Goal: Task Accomplishment & Management: Manage account settings

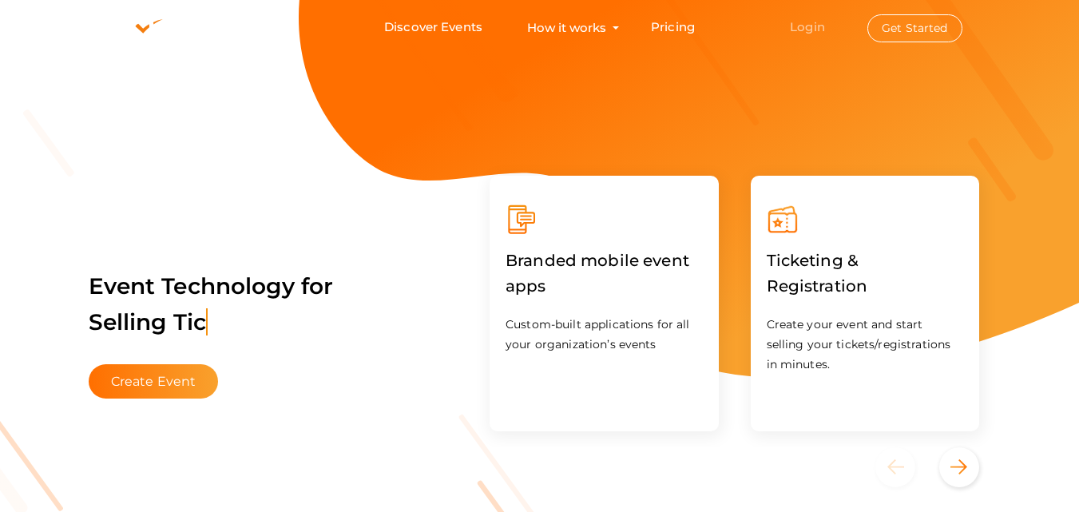
click at [814, 23] on link "Login" at bounding box center [807, 26] width 35 height 15
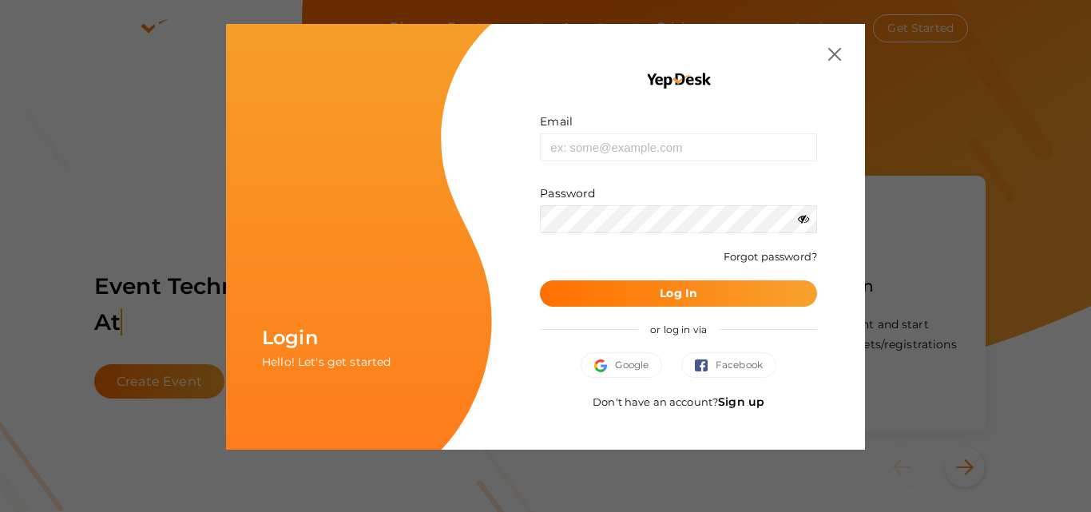
click at [811, 22] on div "Login Hello! Let's get started Email Invalid email. Password Wrong Credentials …" at bounding box center [545, 256] width 1091 height 512
click at [662, 353] on div "Google Facebook" at bounding box center [678, 373] width 277 height 42
click at [641, 367] on span "Google" at bounding box center [621, 365] width 54 height 16
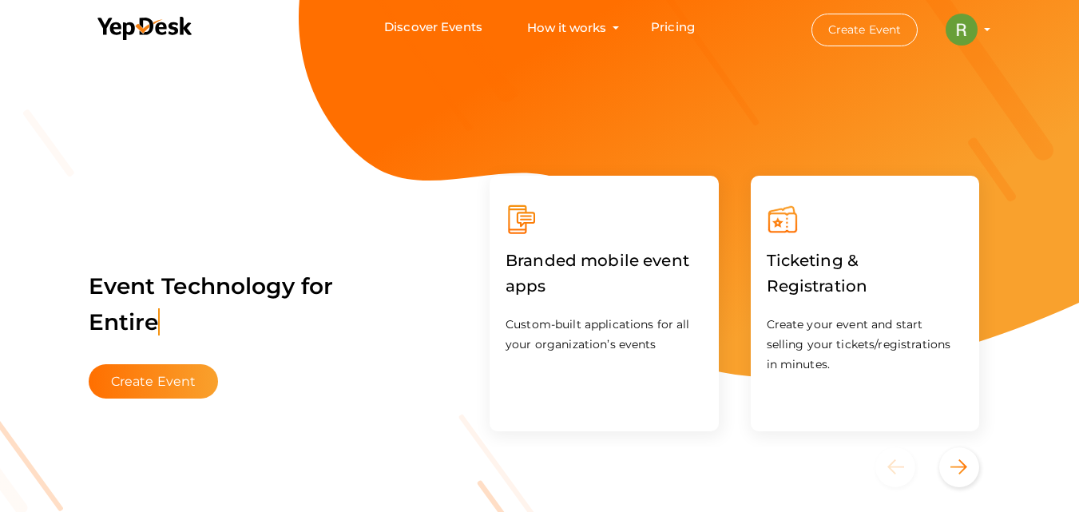
click at [968, 20] on img at bounding box center [962, 30] width 32 height 32
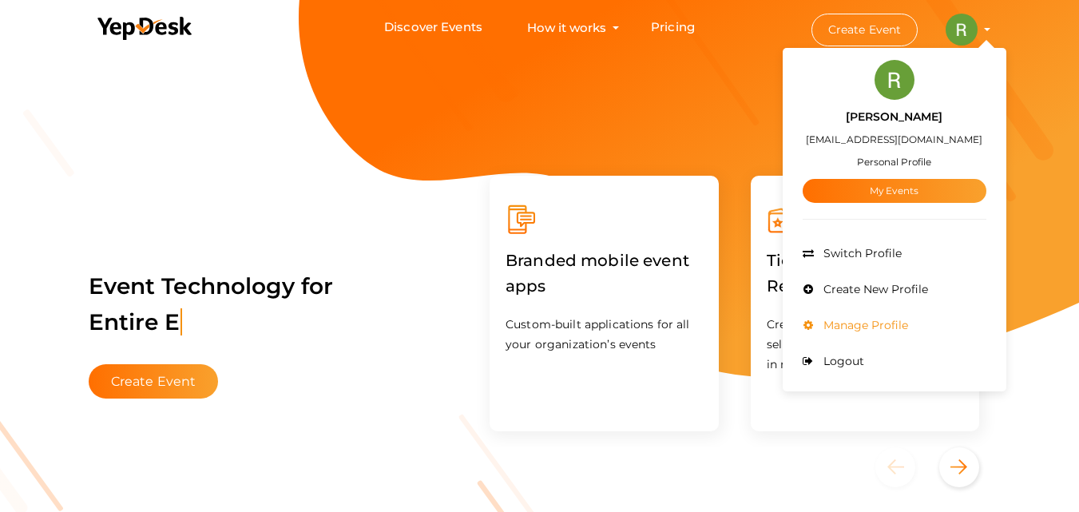
click at [877, 320] on span "Manage Profile" at bounding box center [864, 325] width 89 height 14
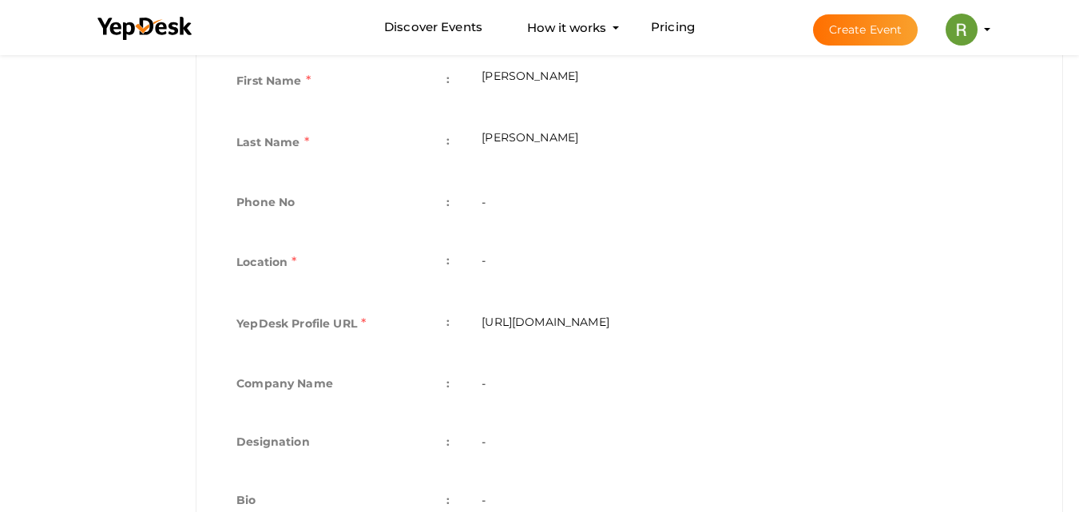
scroll to position [399, 0]
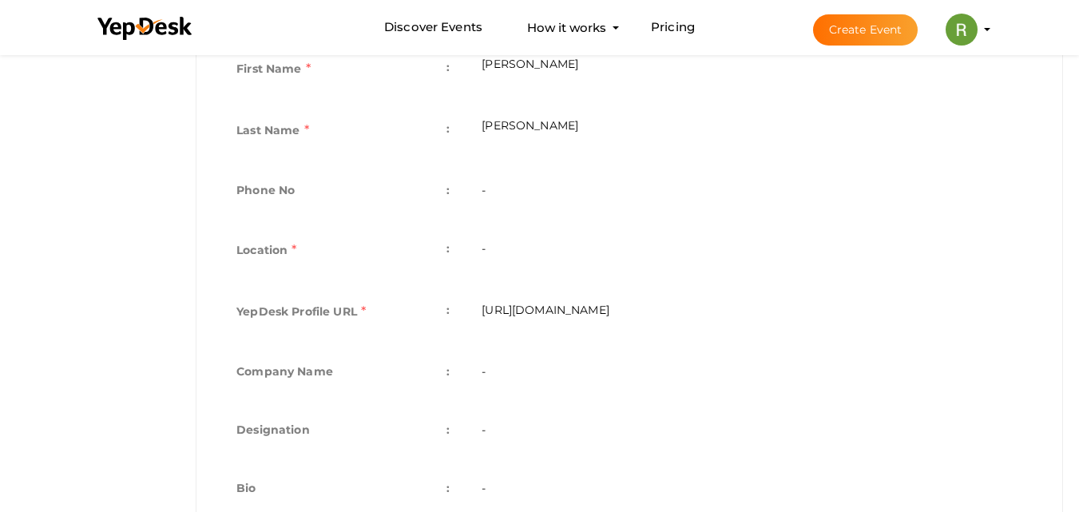
click at [503, 248] on td "-" at bounding box center [752, 252] width 573 height 62
click at [510, 254] on td "-" at bounding box center [752, 252] width 573 height 62
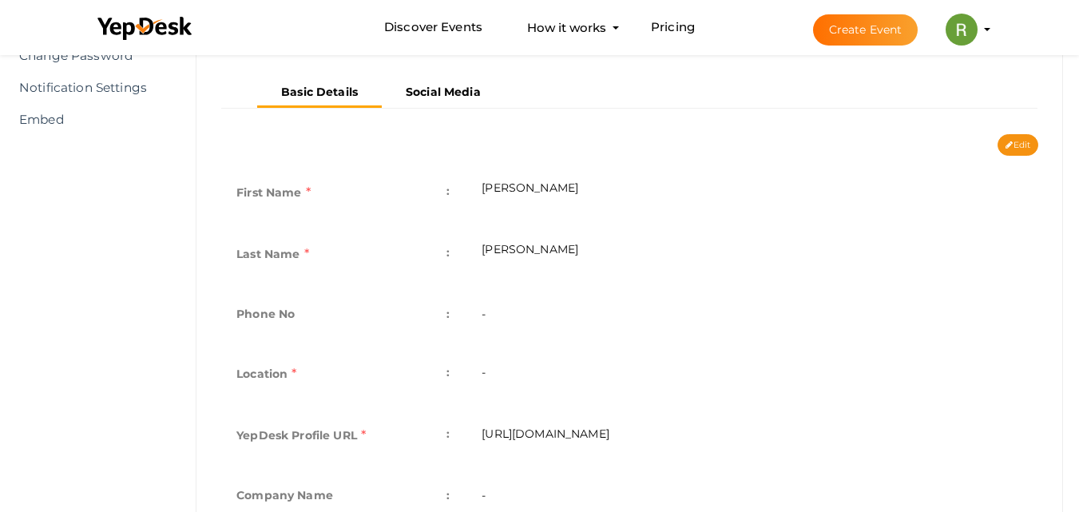
scroll to position [0, 0]
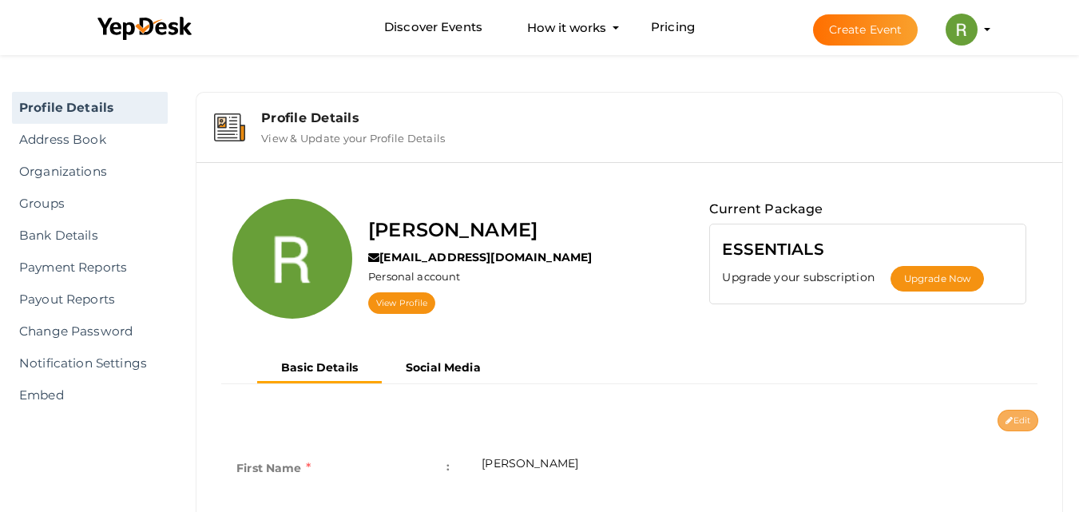
click at [1011, 413] on button "Edit" at bounding box center [1018, 421] width 41 height 22
type input "Reji"
type input "John"
type input "rejijohn"
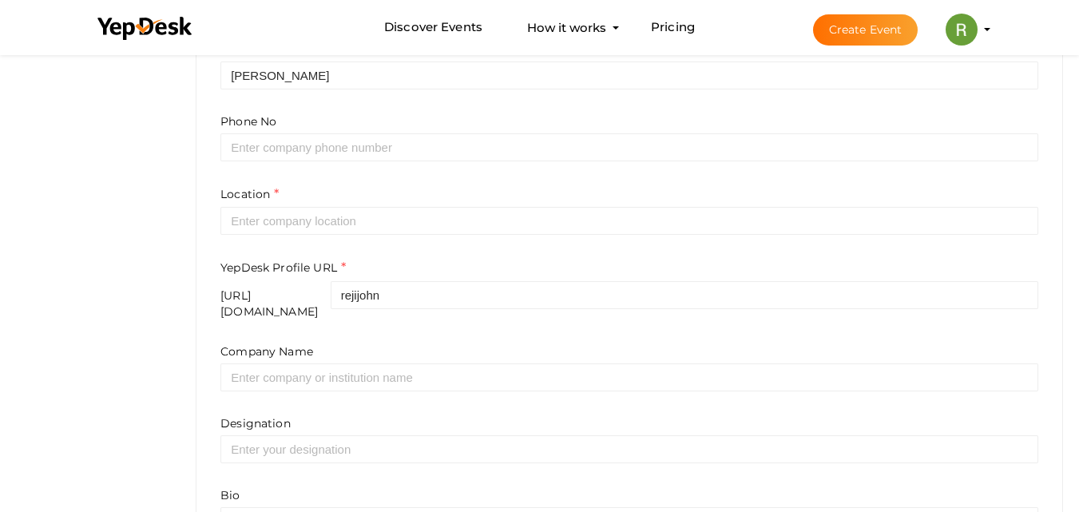
scroll to position [479, 0]
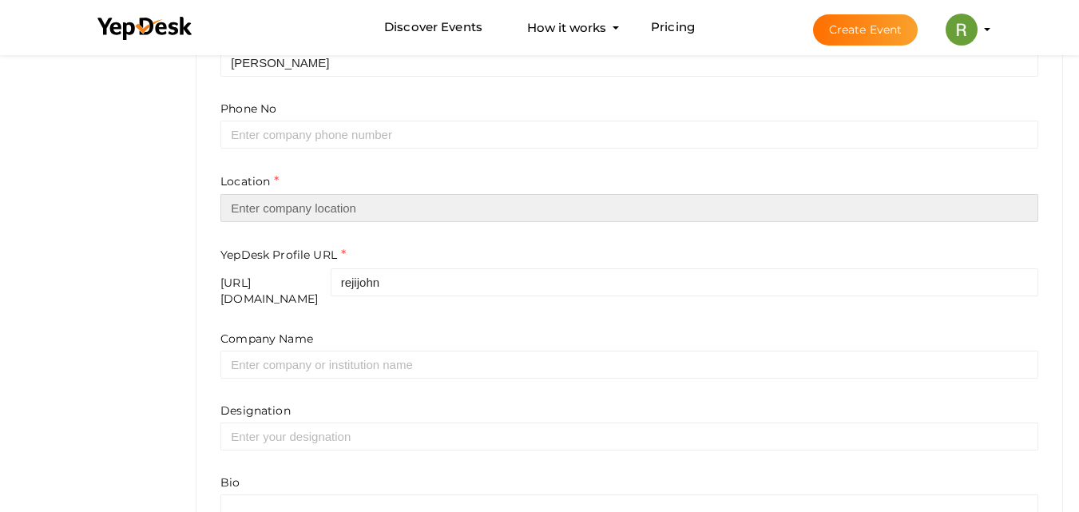
click at [399, 216] on input "text" at bounding box center [629, 208] width 818 height 28
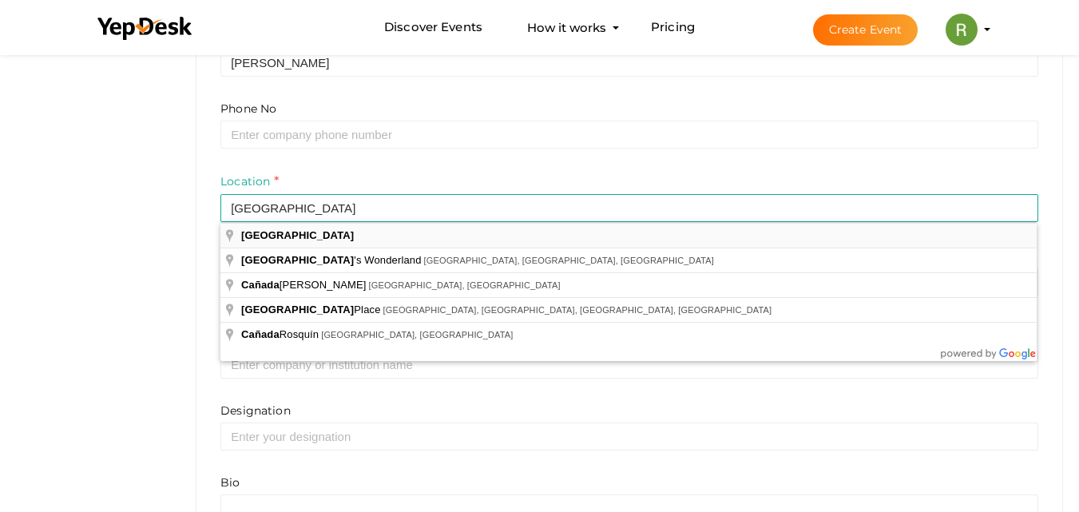
type input "[GEOGRAPHIC_DATA]"
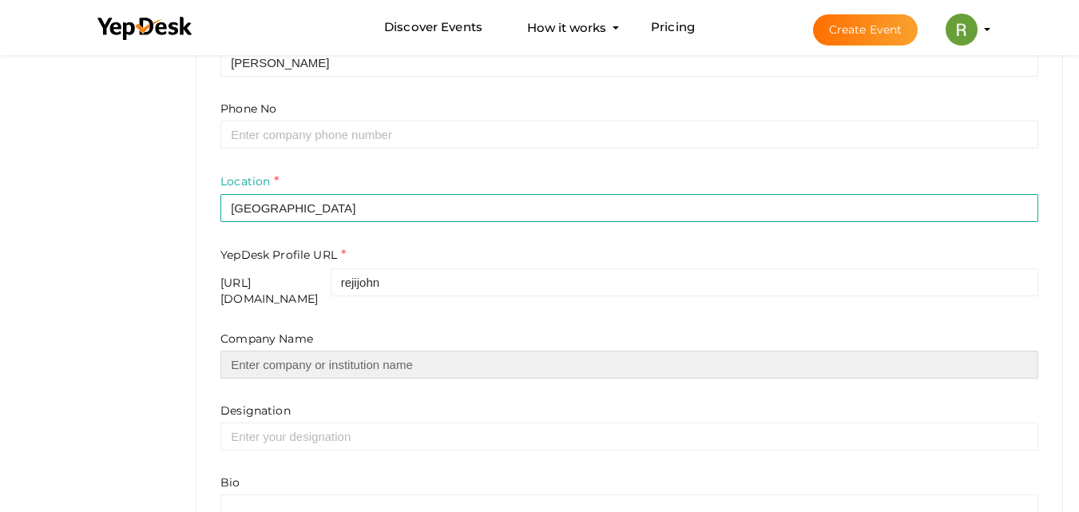
click at [324, 351] on input "text" at bounding box center [629, 365] width 818 height 28
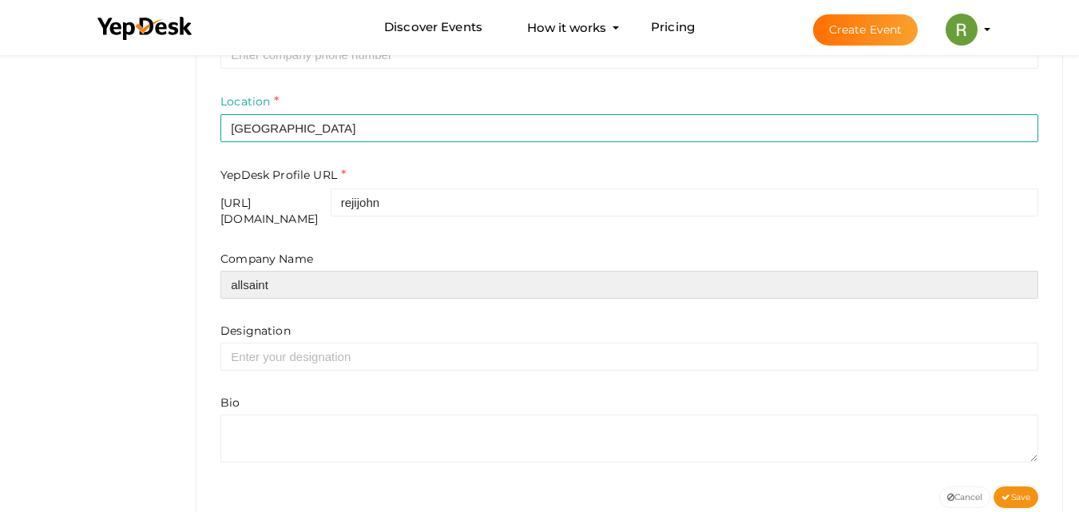
scroll to position [590, 0]
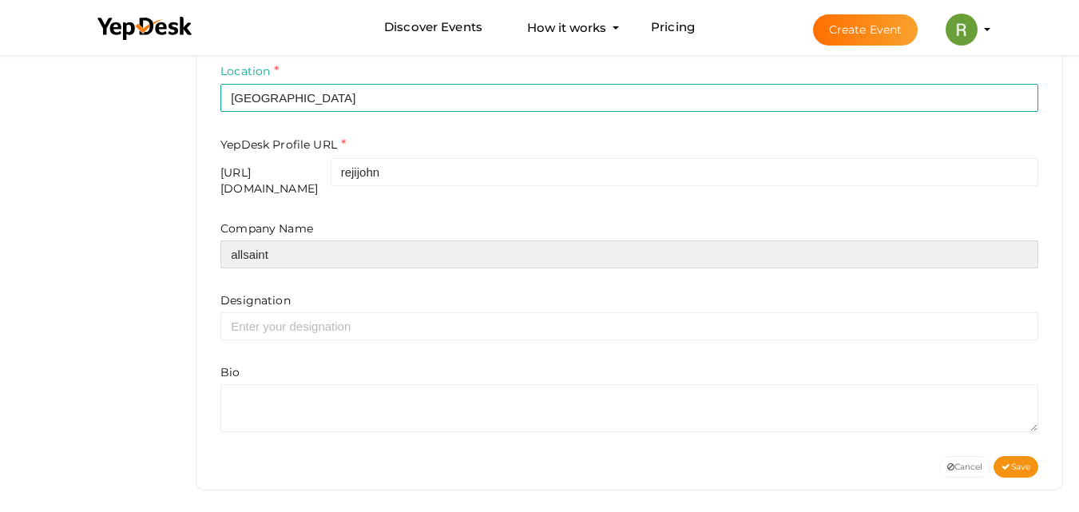
type input "allsaint"
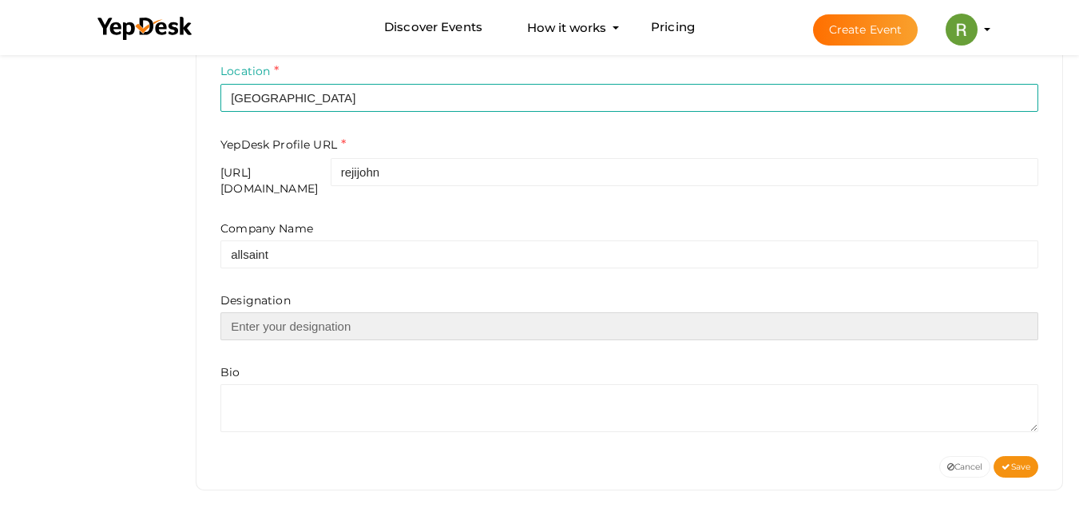
click at [359, 317] on input "text" at bounding box center [629, 326] width 818 height 28
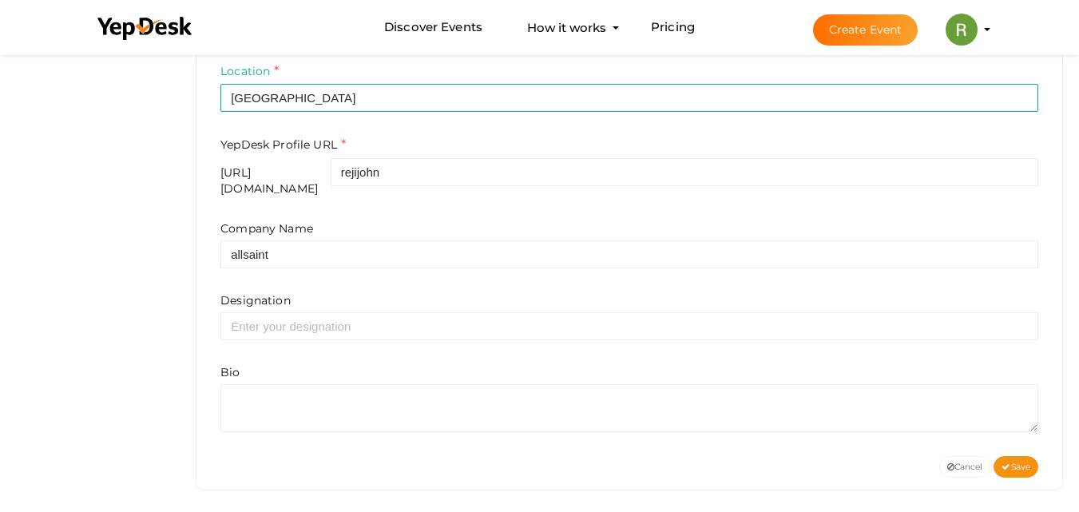
click at [219, 388] on div "First Name e.g. "John" Reji Last Name e.g. "Doe" John Phone No Location Canada …" at bounding box center [629, 149] width 842 height 614
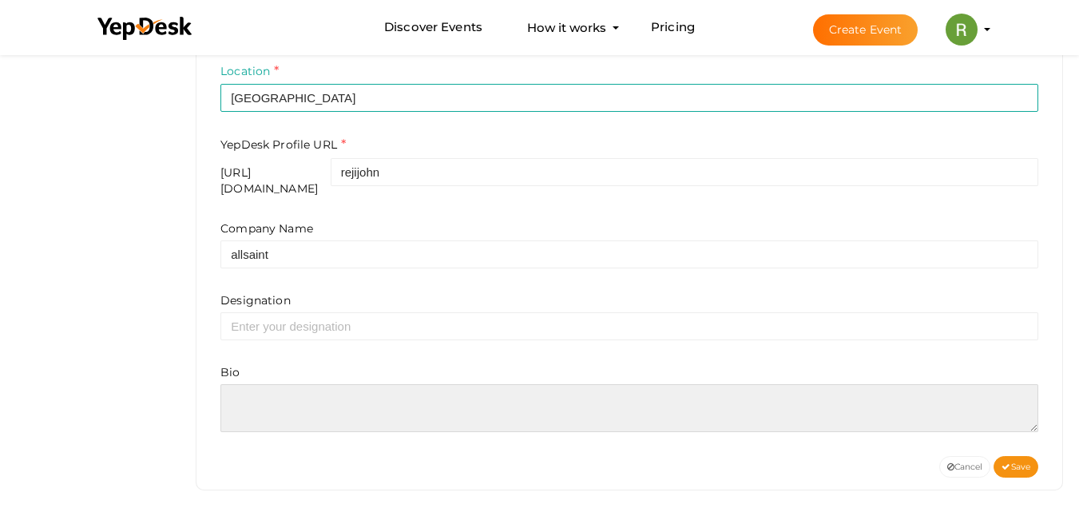
click at [239, 384] on textarea at bounding box center [629, 408] width 818 height 48
paste textarea "I’m rejijohn at All Saint Stories, where we share saint biographies, feast days…"
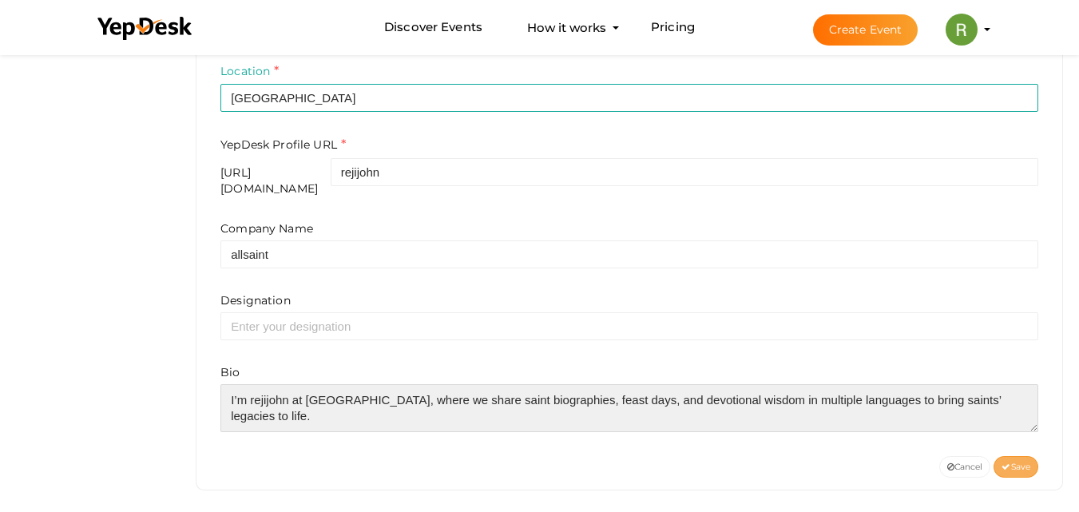
type textarea "I’m rejijohn at All Saint Stories, where we share saint biographies, feast days…"
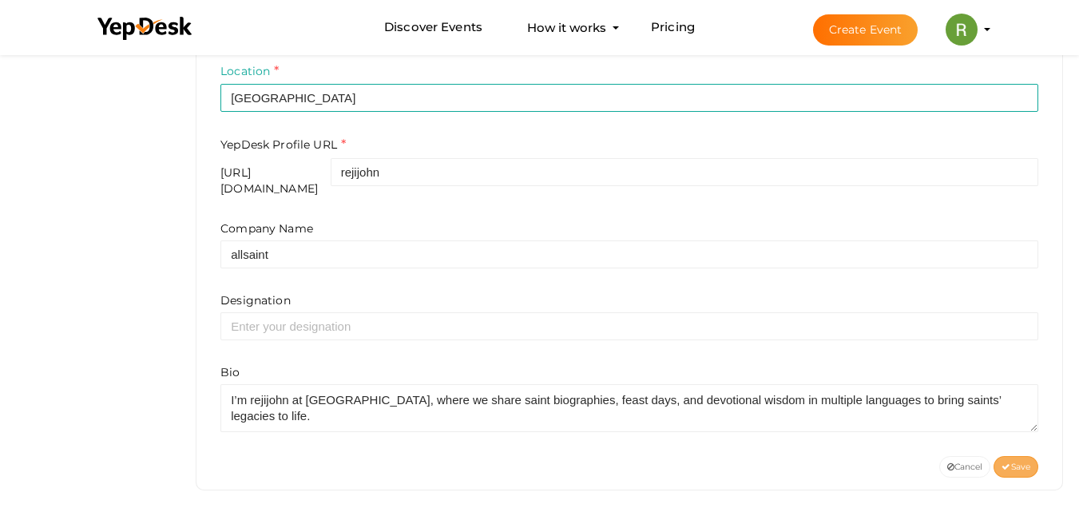
click at [1013, 462] on span "Save" at bounding box center [1016, 467] width 29 height 10
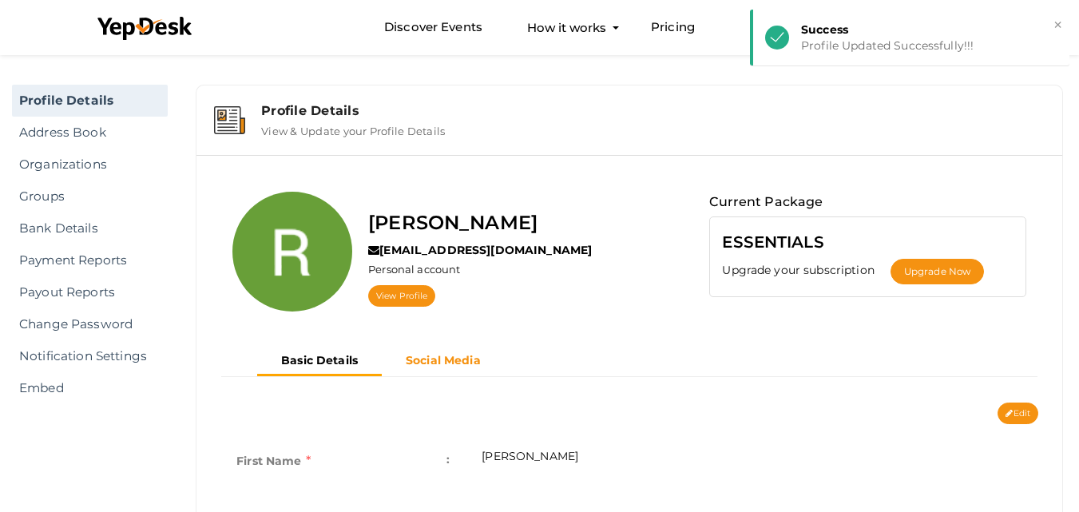
scroll to position [87, 0]
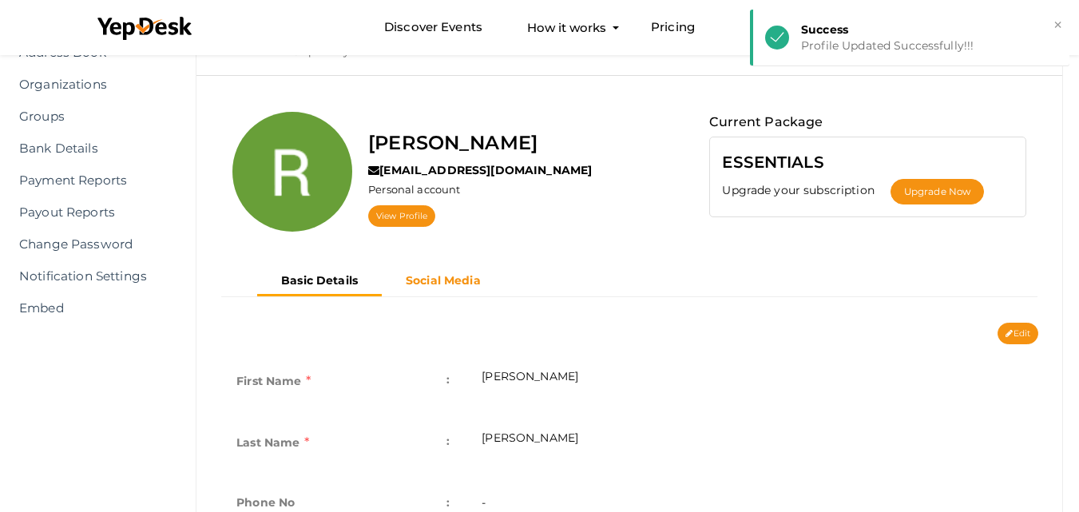
click at [456, 280] on b "Social Media" at bounding box center [443, 280] width 75 height 14
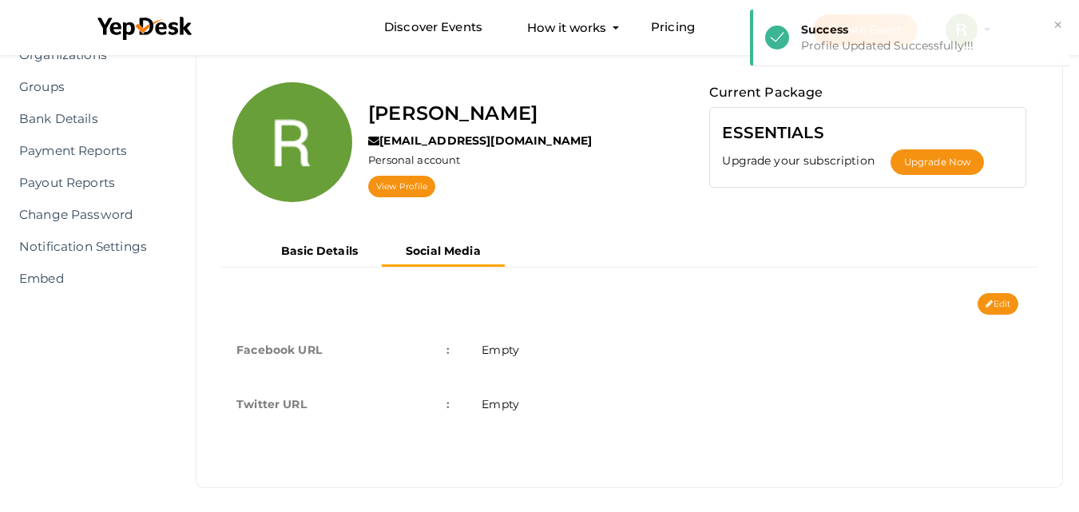
scroll to position [125, 0]
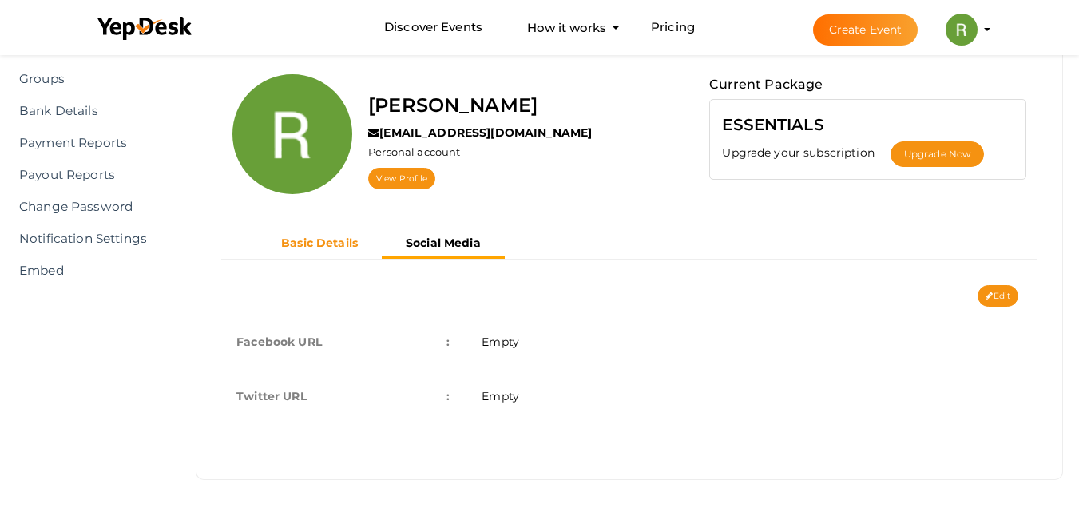
click at [297, 243] on b "Basic Details" at bounding box center [319, 243] width 77 height 14
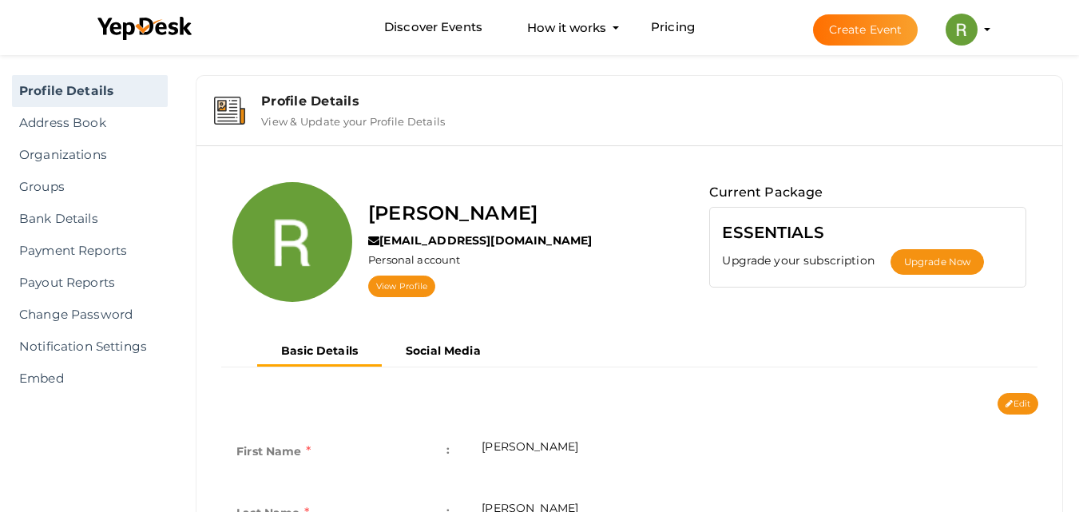
scroll to position [7, 0]
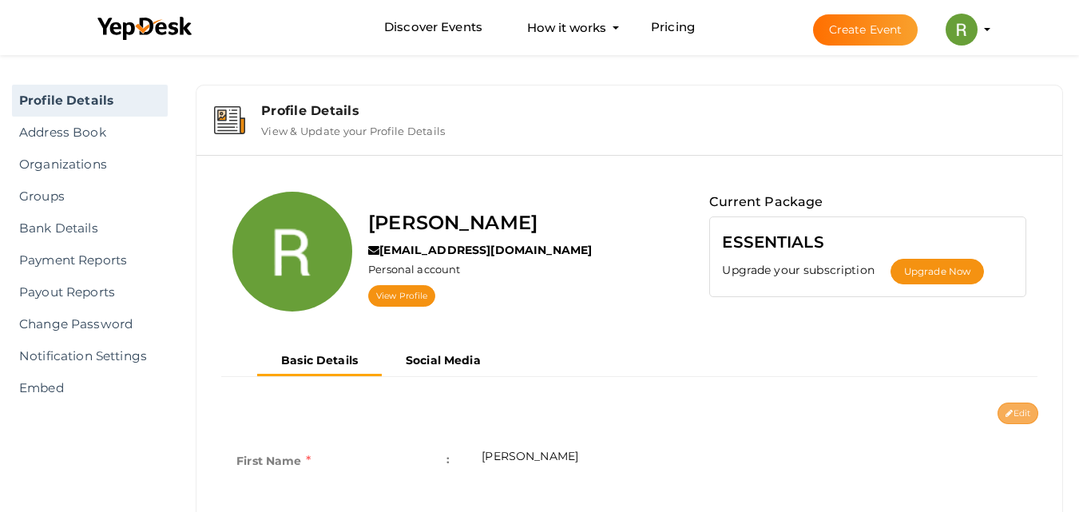
click at [1008, 420] on button "Edit" at bounding box center [1018, 414] width 41 height 22
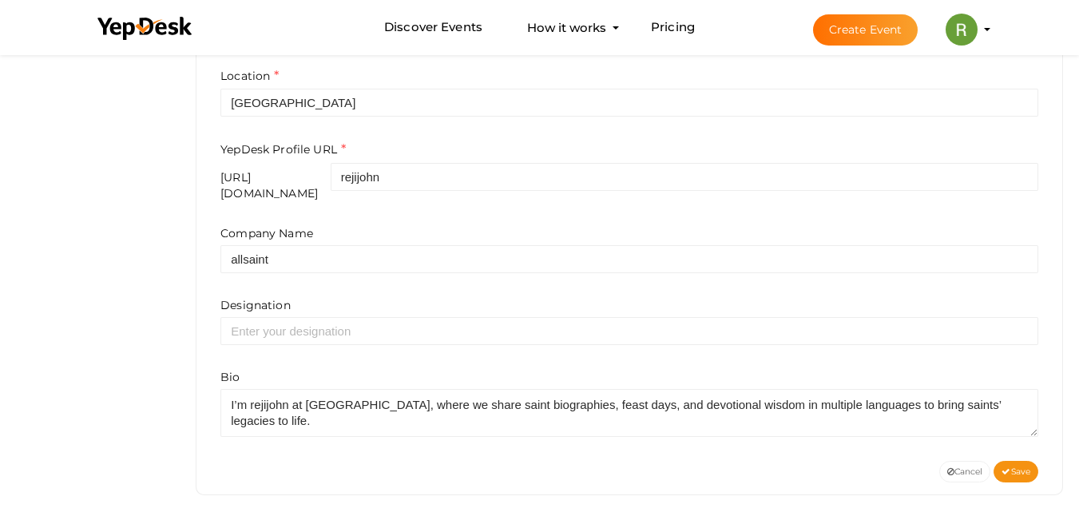
scroll to position [590, 0]
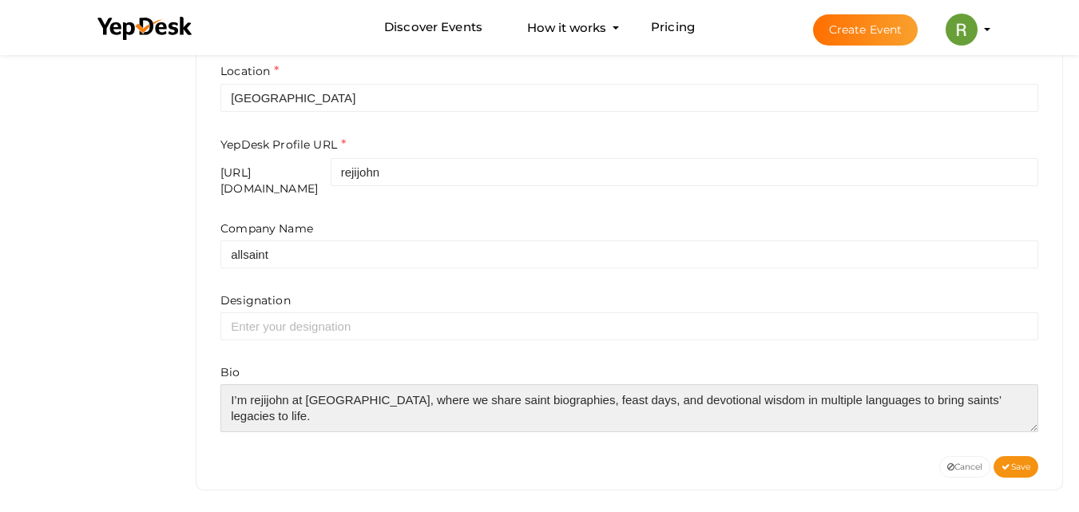
click at [312, 398] on textarea at bounding box center [629, 408] width 818 height 48
click at [232, 409] on textarea at bounding box center [629, 408] width 818 height 48
click at [234, 408] on textarea at bounding box center [629, 408] width 818 height 48
click at [1030, 387] on textarea at bounding box center [629, 408] width 818 height 48
paste textarea "https://allsaintstories.com"
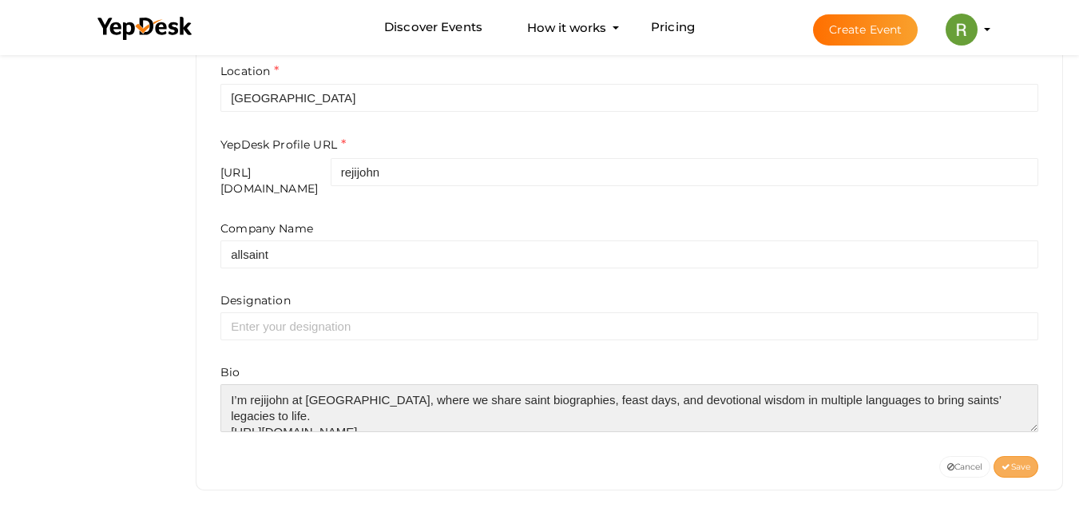
type textarea "I’m rejijohn at [GEOGRAPHIC_DATA], where we share saint biographies, feast days…"
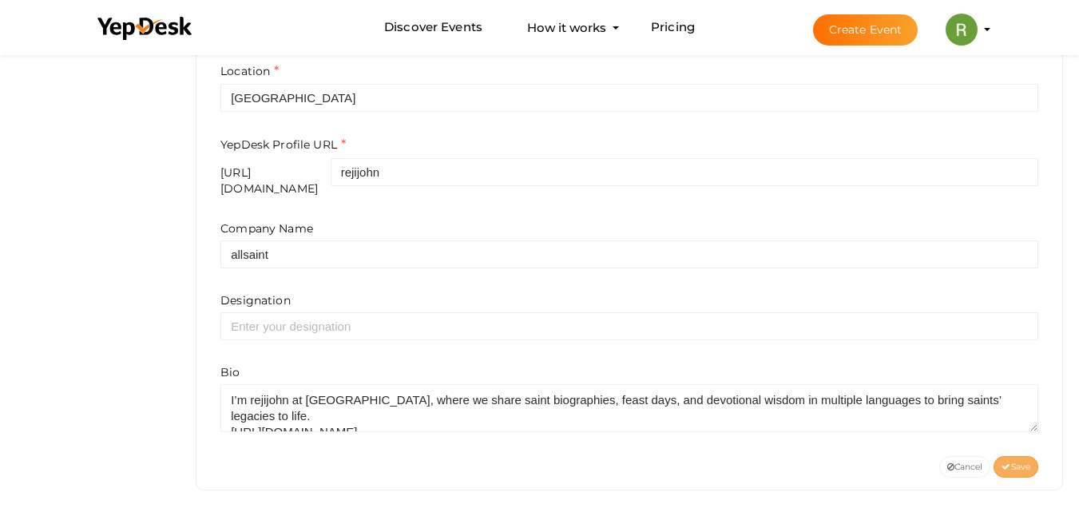
click at [1016, 462] on span "Save" at bounding box center [1016, 467] width 29 height 10
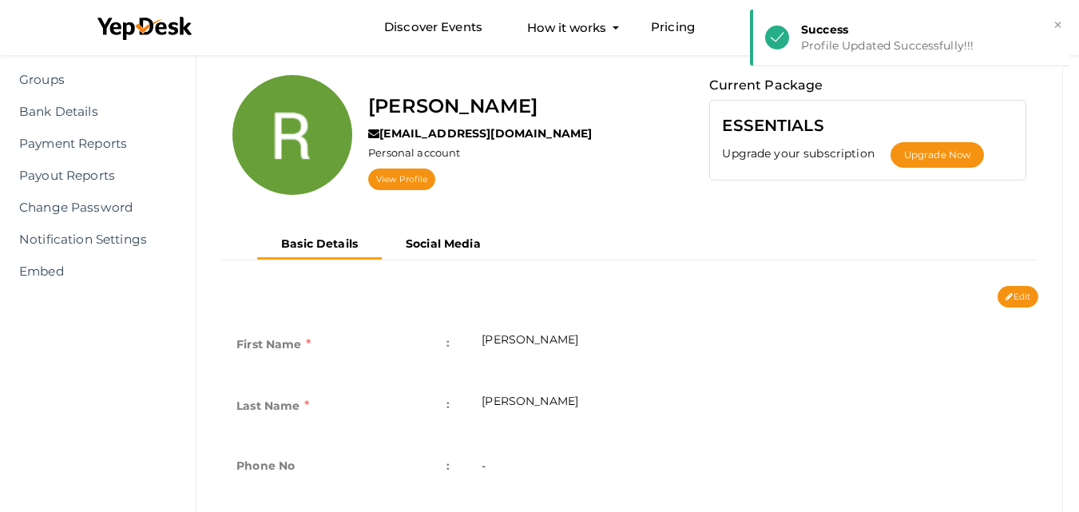
scroll to position [0, 0]
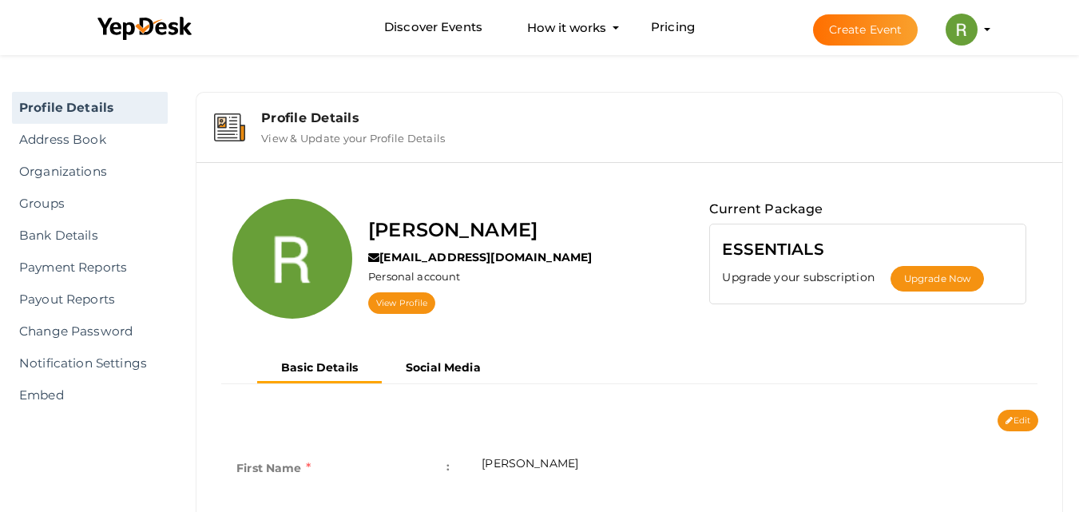
click at [974, 26] on img at bounding box center [962, 30] width 32 height 32
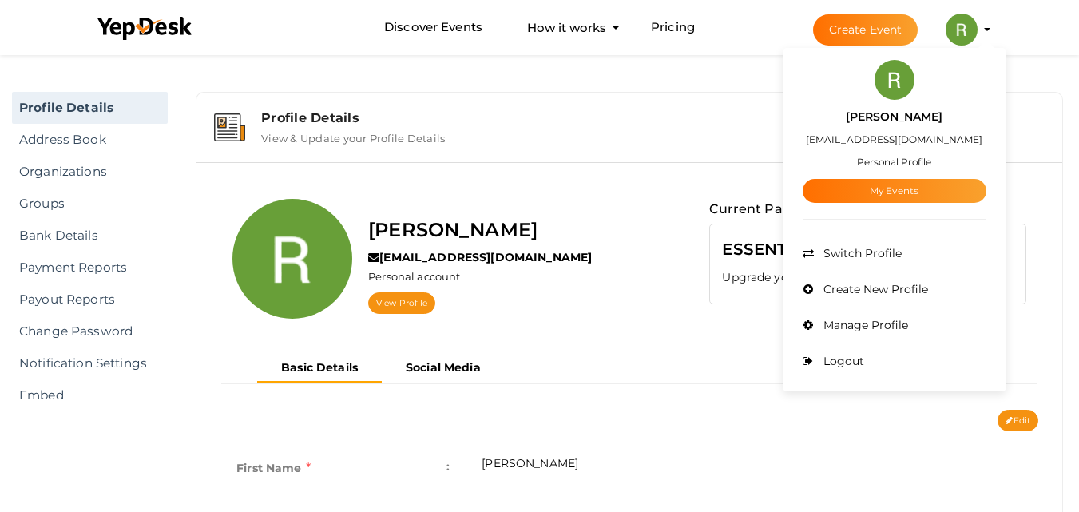
click at [885, 83] on img at bounding box center [895, 80] width 40 height 40
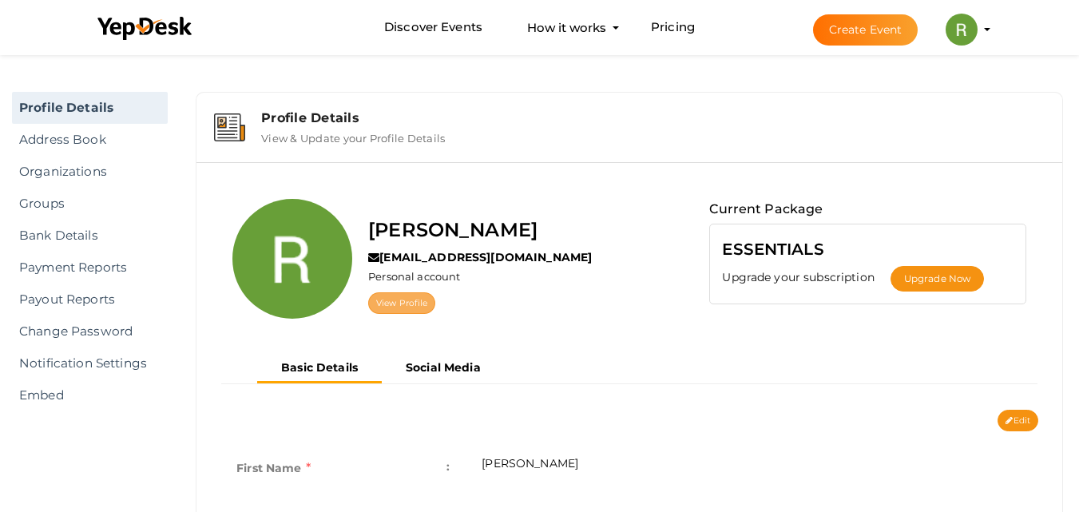
click at [421, 309] on link "View Profile" at bounding box center [401, 303] width 67 height 22
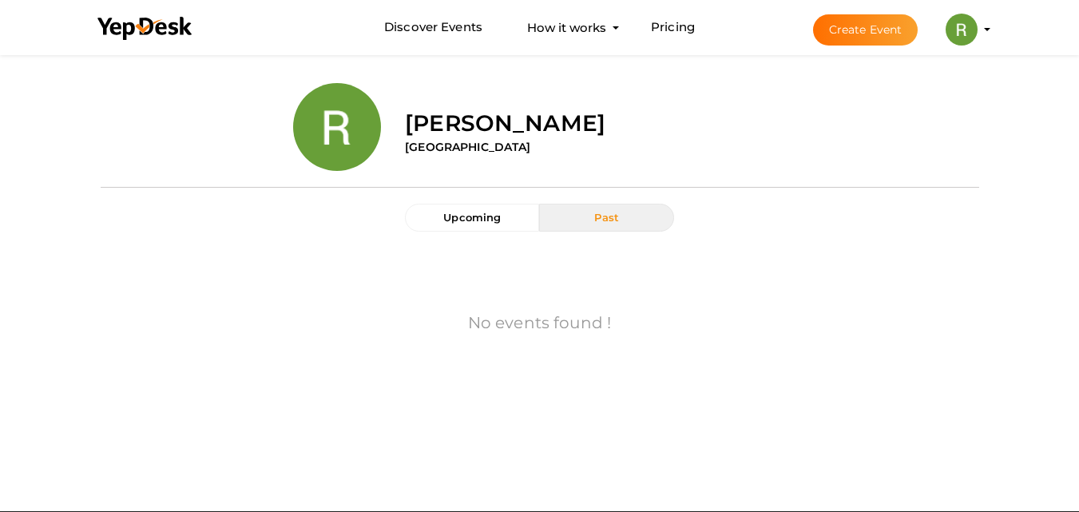
click at [977, 34] on img at bounding box center [962, 30] width 32 height 32
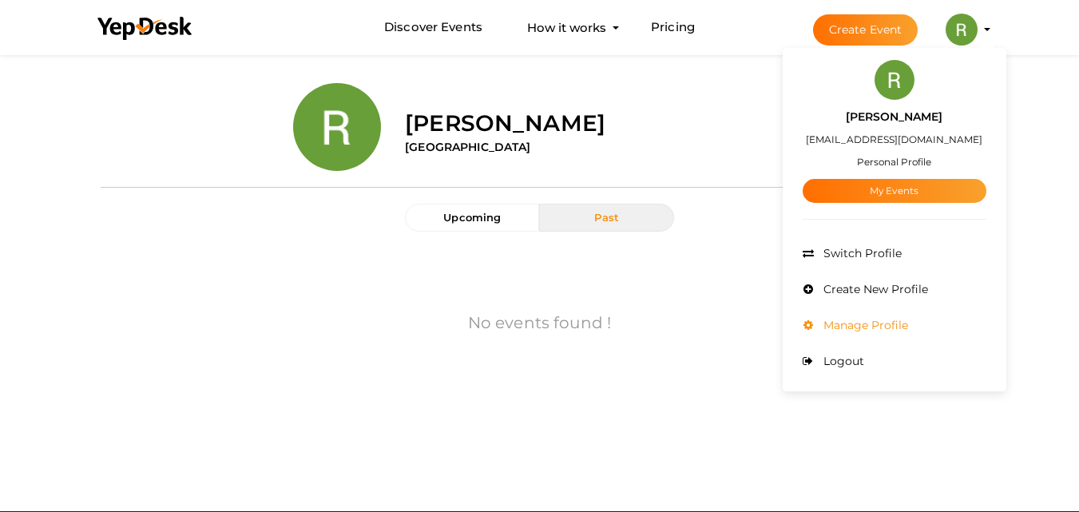
click at [898, 323] on span "Manage Profile" at bounding box center [864, 325] width 89 height 14
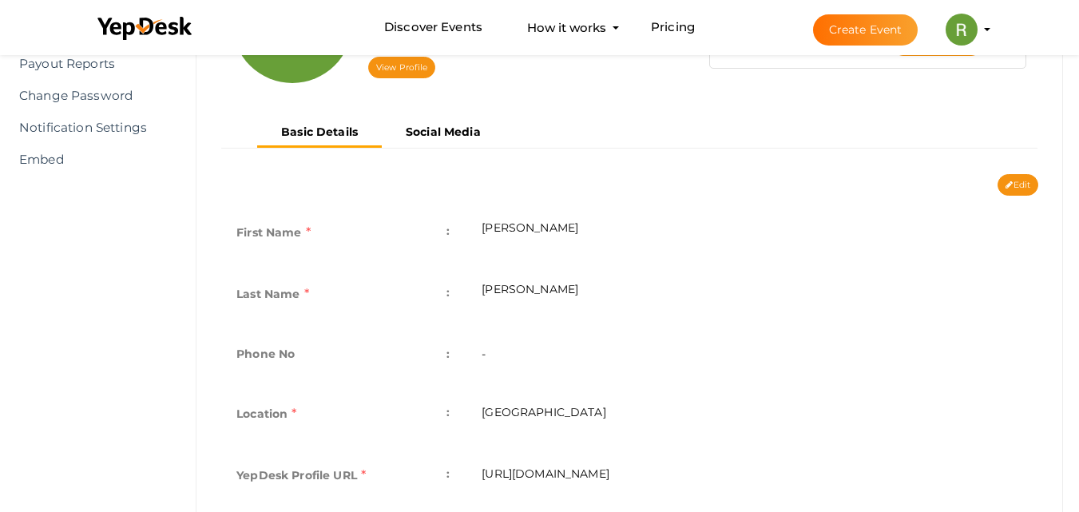
scroll to position [486, 0]
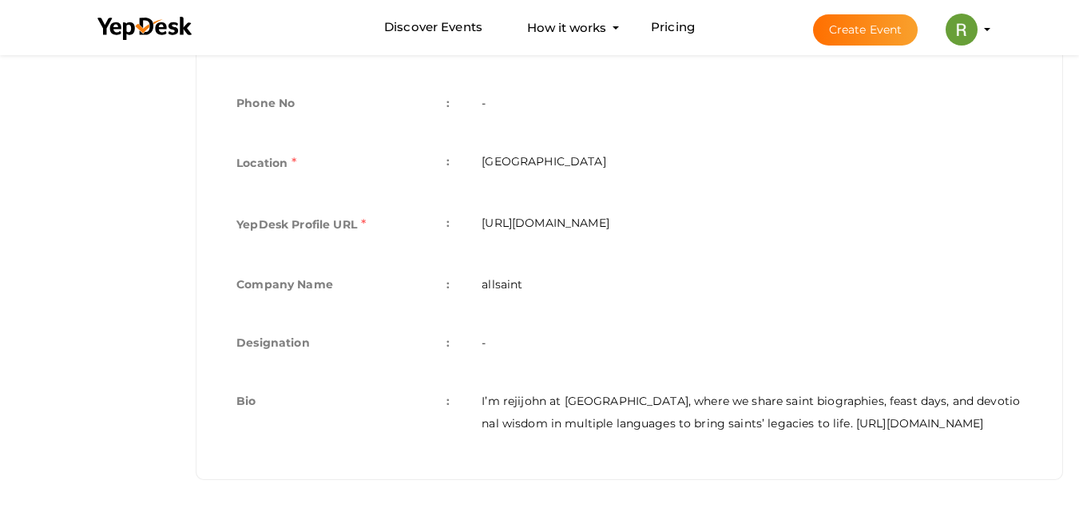
click at [824, 425] on td "I’m rejijohn at [GEOGRAPHIC_DATA], where we share saint biographies, feast days…" at bounding box center [752, 412] width 573 height 77
click at [979, 33] on button "[PERSON_NAME] [EMAIL_ADDRESS][DOMAIN_NAME] Personal Profile My Events Admin Swi…" at bounding box center [962, 30] width 42 height 34
click at [871, 33] on button "Create Event" at bounding box center [865, 29] width 105 height 31
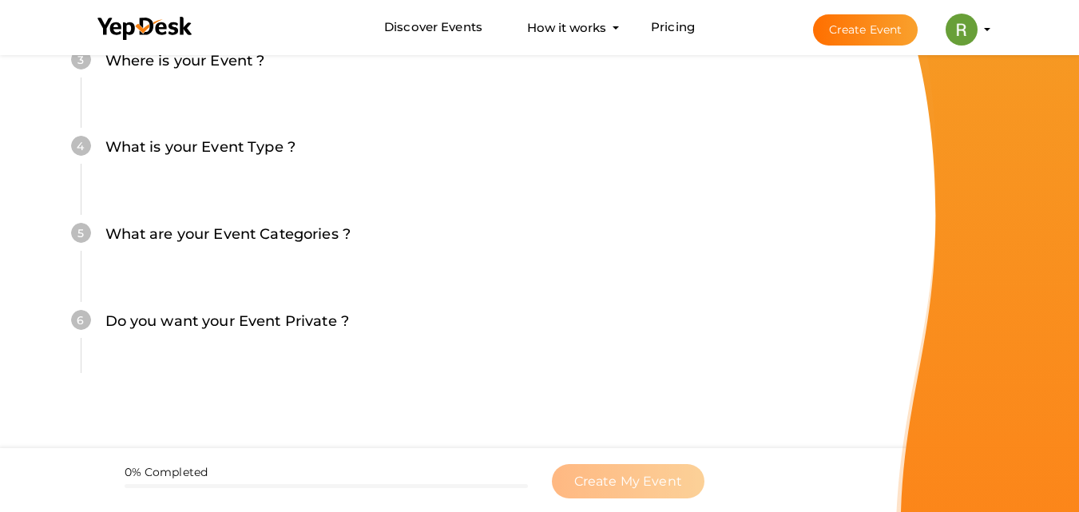
scroll to position [514, 0]
